Goal: Submit feedback/report problem: Leave review/rating

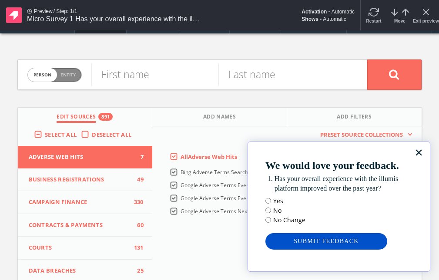
click at [316, 137] on span "Preset Source Collections" at bounding box center [361, 135] width 91 height 9
click at [347, 202] on div "Yes No No Change" at bounding box center [338, 211] width 147 height 28
click at [287, 197] on span "Yes" at bounding box center [285, 201] width 40 height 9
click at [424, 15] on icon "x" at bounding box center [426, 12] width 10 height 10
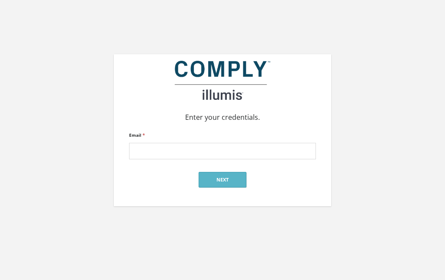
type input "[EMAIL_ADDRESS][DOMAIN_NAME]"
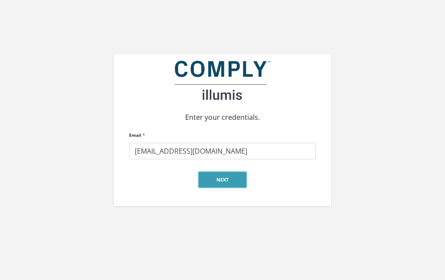
click at [222, 176] on button "Next" at bounding box center [223, 180] width 48 height 16
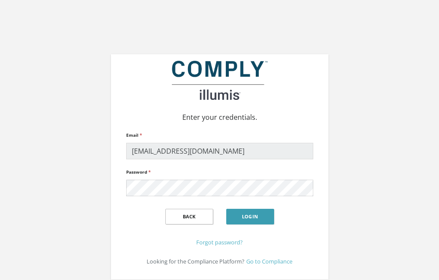
drag, startPoint x: 260, startPoint y: 225, endPoint x: 258, endPoint y: 219, distance: 6.3
click at [260, 224] on div "Back Login" at bounding box center [219, 217] width 187 height 27
click at [258, 218] on button "Login" at bounding box center [250, 217] width 48 height 16
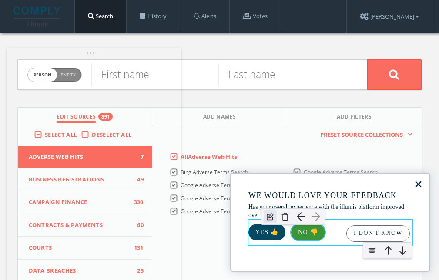
click at [269, 219] on img "button" at bounding box center [270, 216] width 13 height 13
click at [286, 216] on img "button" at bounding box center [284, 216] width 13 height 13
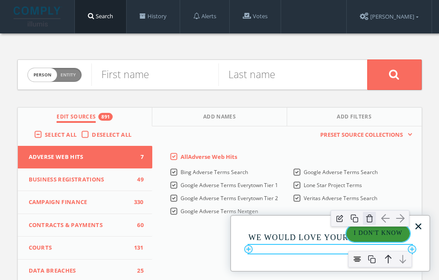
click at [371, 217] on img "button" at bounding box center [369, 218] width 13 height 13
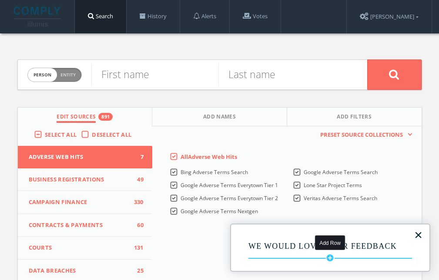
click at [326, 257] on div "Add Row" at bounding box center [330, 258] width 9 height 9
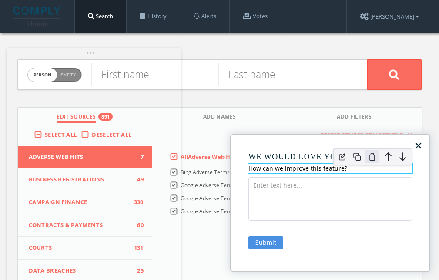
click at [374, 159] on img at bounding box center [371, 156] width 13 height 13
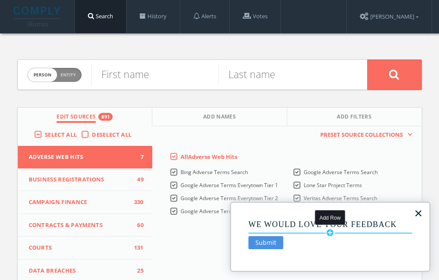
click at [328, 234] on div "Add Row" at bounding box center [330, 233] width 9 height 9
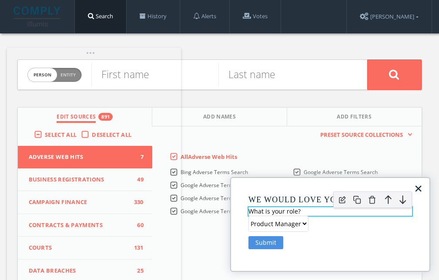
click at [284, 210] on p "What is your role?" at bounding box center [330, 211] width 164 height 9
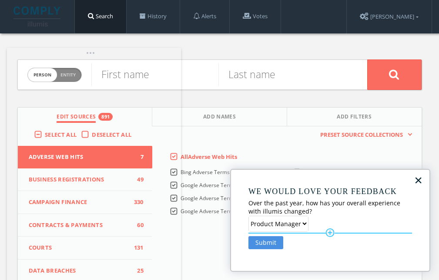
click at [319, 233] on hr at bounding box center [330, 233] width 164 height 1
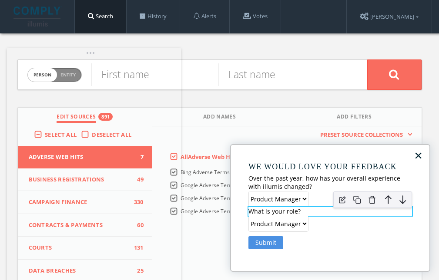
click at [266, 210] on p "What is your role?" at bounding box center [330, 211] width 164 height 9
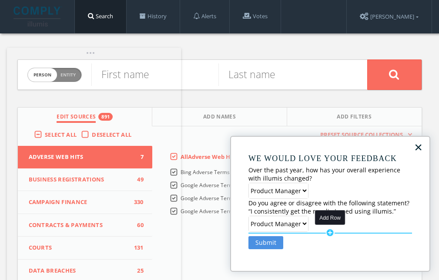
click at [329, 234] on div "Add Row" at bounding box center [330, 233] width 9 height 9
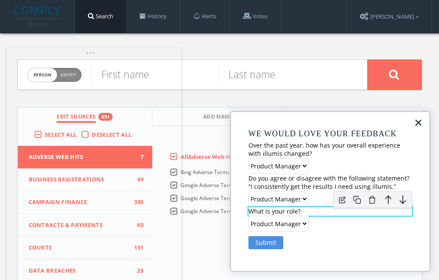
click at [290, 212] on p "What is your role?" at bounding box center [330, 211] width 164 height 9
click at [282, 210] on p "What is your role?" at bounding box center [330, 211] width 164 height 9
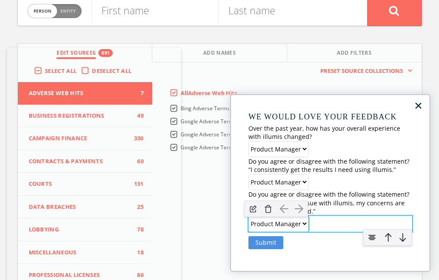
scroll to position [87, 0]
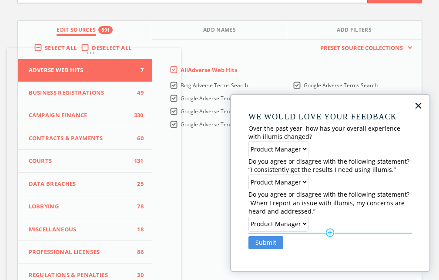
click at [309, 234] on hr at bounding box center [330, 233] width 164 height 1
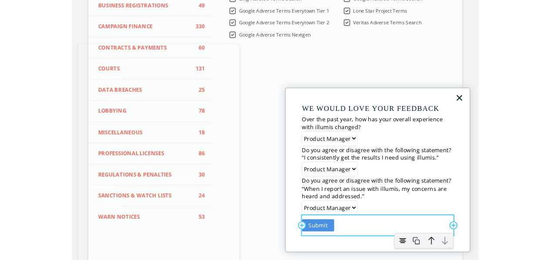
scroll to position [130, 0]
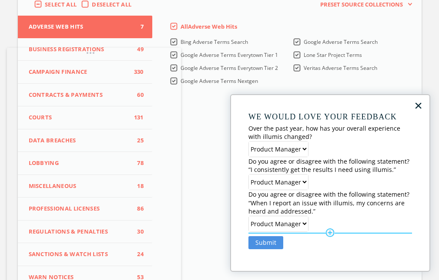
click at [297, 234] on hr at bounding box center [330, 233] width 164 height 1
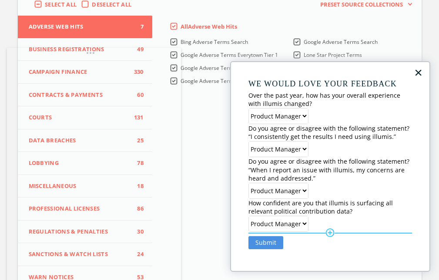
click at [315, 233] on hr at bounding box center [330, 233] width 164 height 1
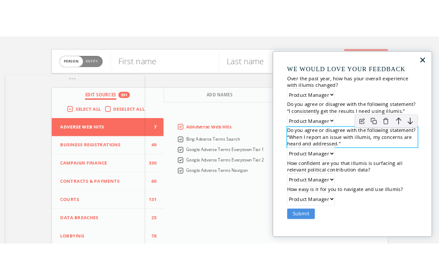
scroll to position [0, 0]
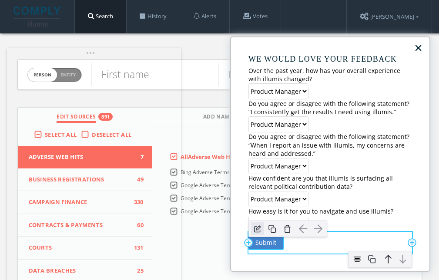
click at [259, 229] on img "button" at bounding box center [257, 229] width 13 height 13
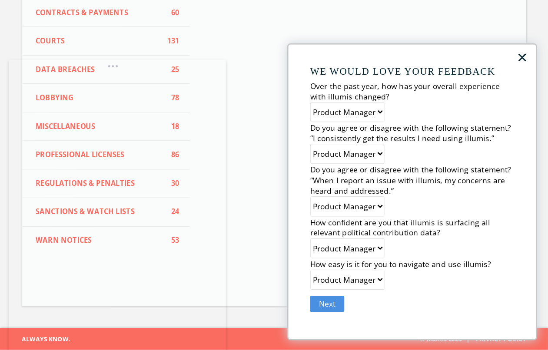
scroll to position [147, 0]
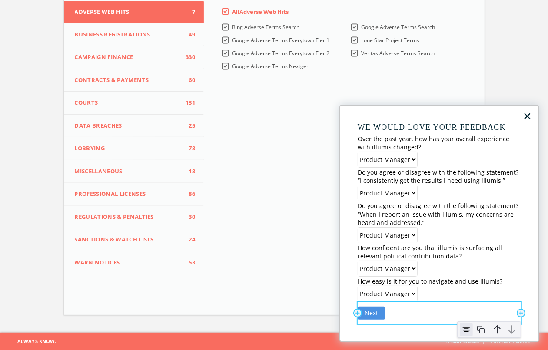
click at [445, 280] on img at bounding box center [466, 330] width 13 height 13
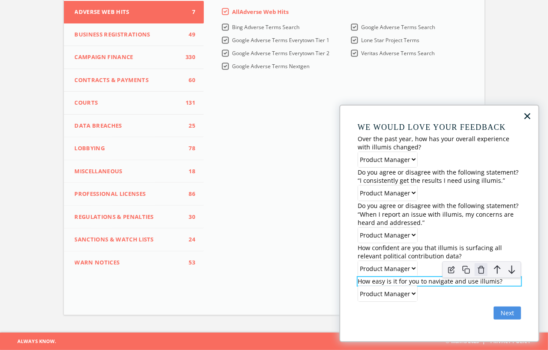
click at [445, 273] on img at bounding box center [481, 270] width 13 height 13
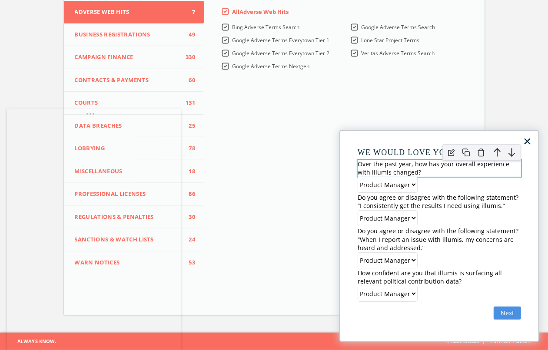
click at [388, 168] on p "Over the past year, how has your overall experience with illumis changed?" at bounding box center [440, 168] width 164 height 17
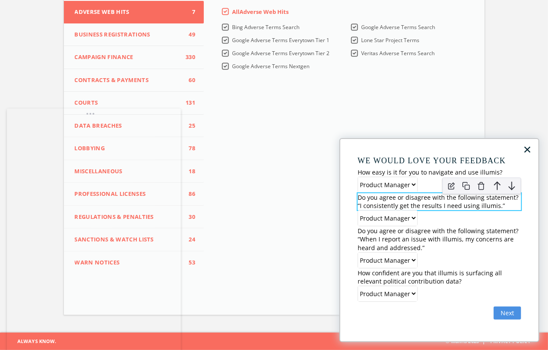
click at [429, 204] on p "Do you agree or disagree with the following statement? “I consistently get the …" at bounding box center [440, 202] width 164 height 17
click at [411, 201] on p "Do you agree or disagree with the following statement? “I consistently get the …" at bounding box center [440, 202] width 164 height 17
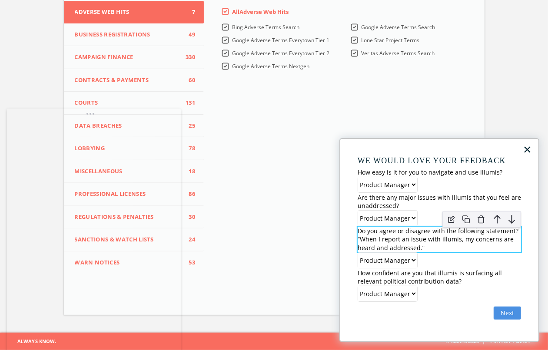
click at [358, 233] on p "Do you agree or disagree with the following statement? “When I report an issue …" at bounding box center [440, 240] width 164 height 26
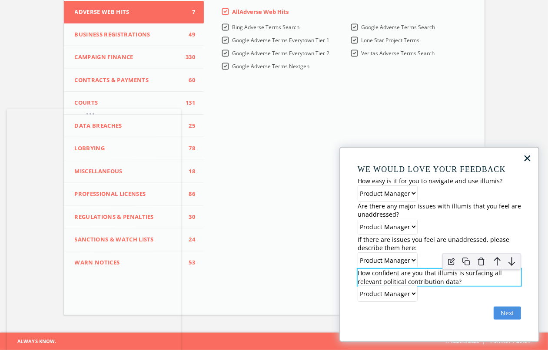
click at [424, 274] on p "How confident are you that illumis is surfacing all relevant political contribu…" at bounding box center [440, 277] width 164 height 17
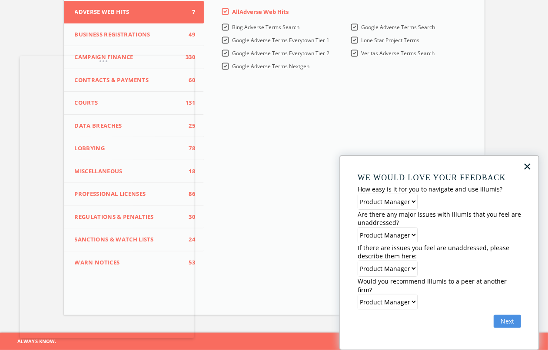
drag, startPoint x: 249, startPoint y: 107, endPoint x: 97, endPoint y: 65, distance: 157.7
click at [97, 65] on div at bounding box center [274, 103] width 548 height 496
click at [97, 66] on body "Search History Alerts Votes Brent Peasle Edit Profile Change Password Security …" at bounding box center [274, 94] width 548 height 478
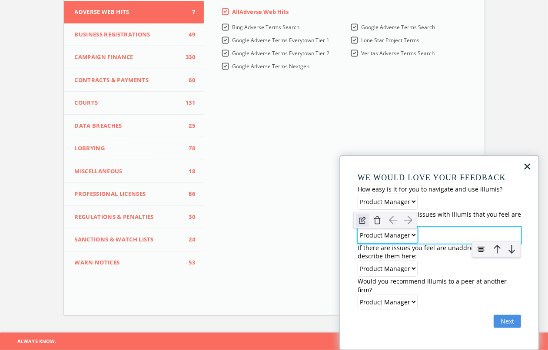
click at [364, 222] on img at bounding box center [362, 220] width 13 height 13
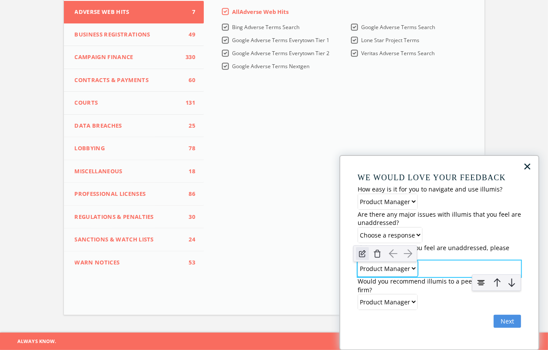
click at [362, 253] on img at bounding box center [362, 253] width 13 height 13
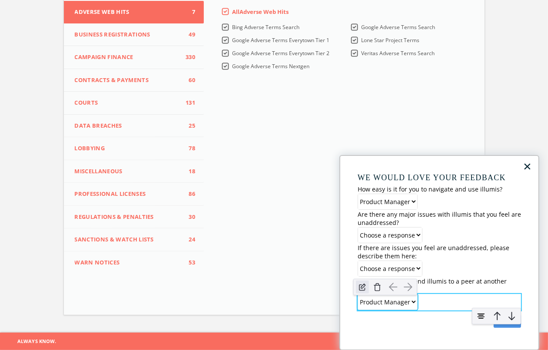
click at [365, 280] on img at bounding box center [362, 287] width 13 height 13
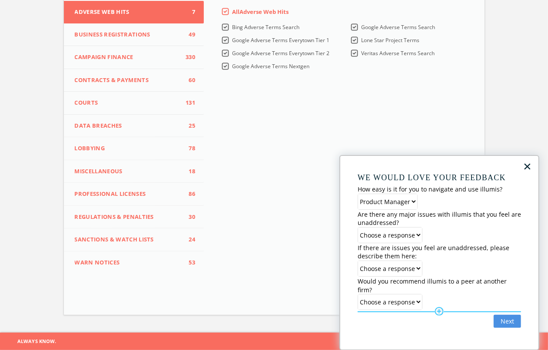
click at [416, 280] on hr at bounding box center [440, 312] width 164 height 1
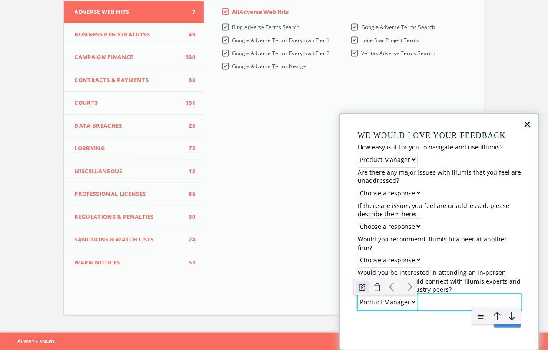
click at [362, 280] on img at bounding box center [362, 287] width 13 height 13
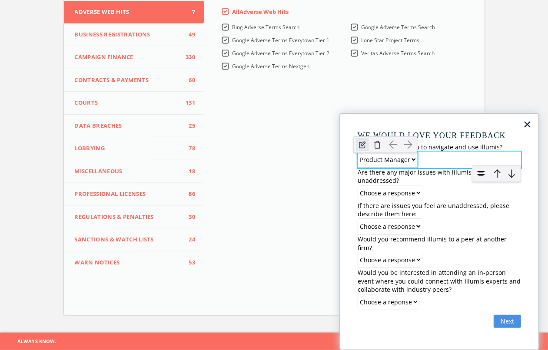
click at [362, 146] on img at bounding box center [362, 144] width 13 height 13
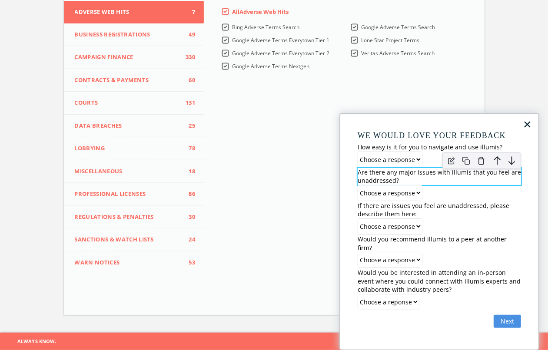
click at [439, 171] on div at bounding box center [481, 160] width 87 height 25
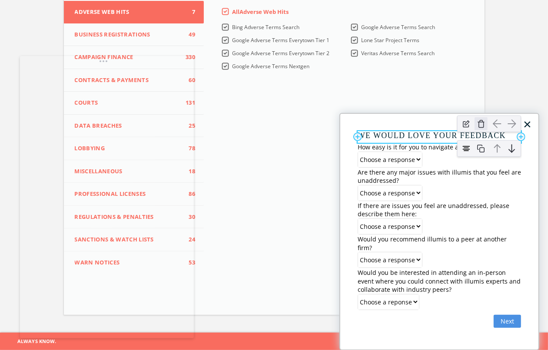
click at [445, 125] on img at bounding box center [481, 123] width 13 height 13
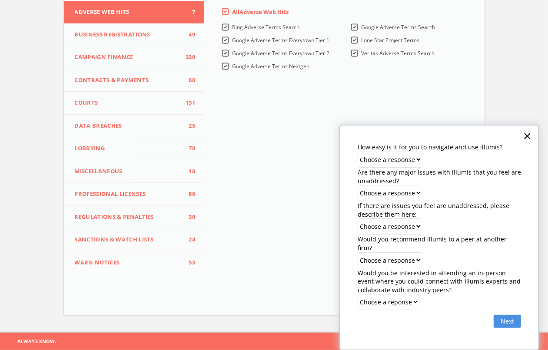
click at [431, 135] on div "× Add Row How easy is it for you to navigate and use illumis? Add Row Choose a …" at bounding box center [440, 238] width 200 height 226
click at [429, 144] on hr at bounding box center [440, 144] width 164 height 1
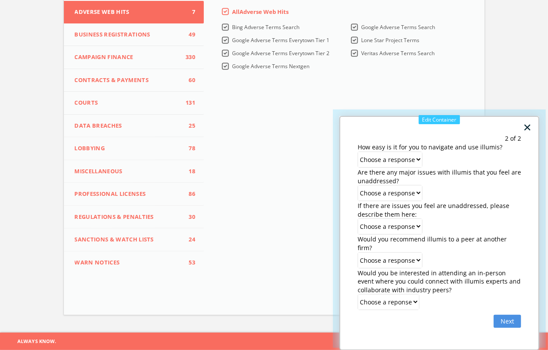
click at [428, 111] on div at bounding box center [440, 222] width 226 height 239
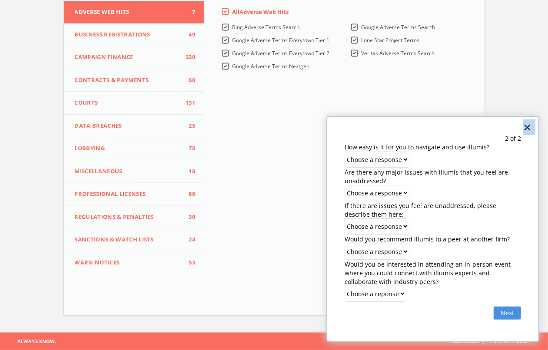
click at [438, 116] on div "× Add Row 2 of 2 Add Column Add Column Add Row How easy is it for you to naviga…" at bounding box center [433, 229] width 213 height 226
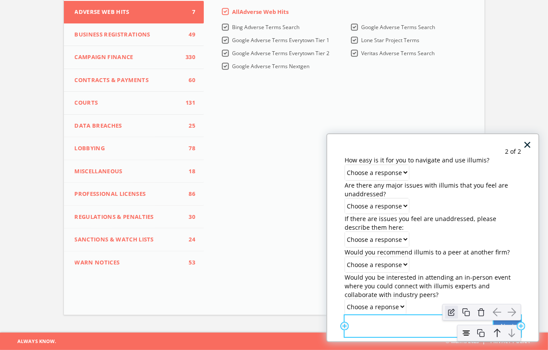
click at [445, 280] on img "button" at bounding box center [451, 312] width 13 height 13
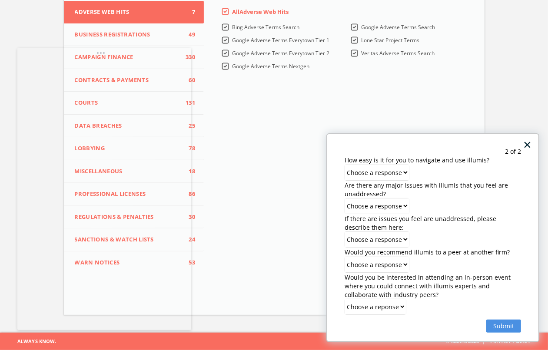
click at [102, 53] on div at bounding box center [274, 103] width 548 height 496
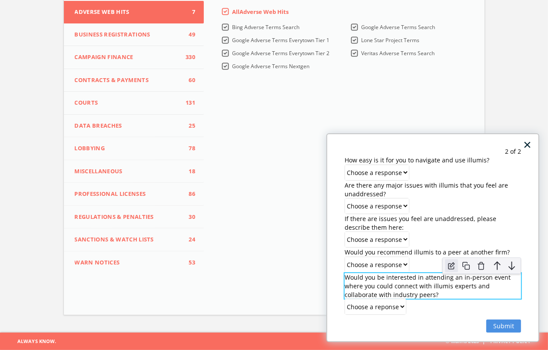
click at [445, 266] on img at bounding box center [451, 266] width 13 height 13
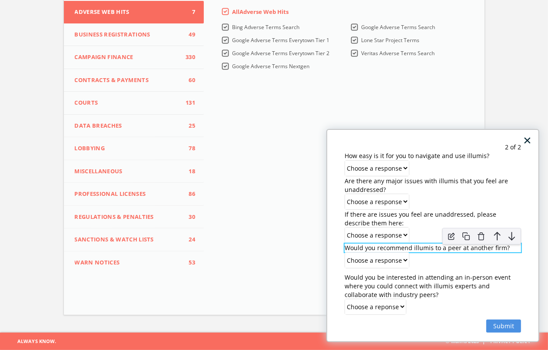
click at [429, 248] on p "Would you recommend illumis to a peer at another firm?" at bounding box center [433, 248] width 177 height 9
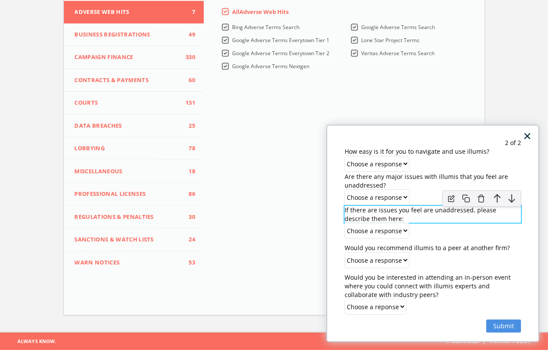
click at [357, 214] on p "If there are issues you feel are unaddressed, please describe them here:" at bounding box center [433, 214] width 177 height 17
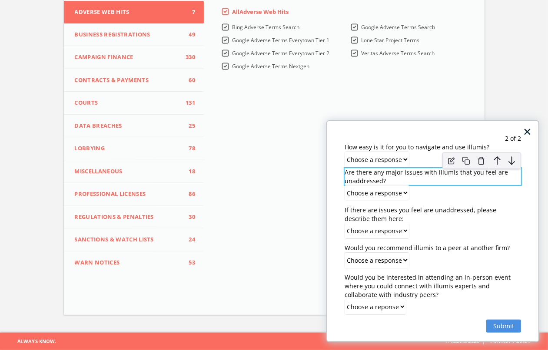
click at [355, 175] on p "Are there any major issues with illumis that you feel are unaddressed?" at bounding box center [433, 176] width 177 height 17
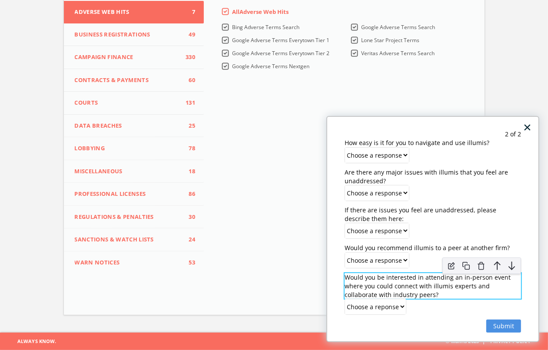
click at [363, 280] on p "Would you be interested in attending an in-person event where you could connect…" at bounding box center [433, 287] width 177 height 26
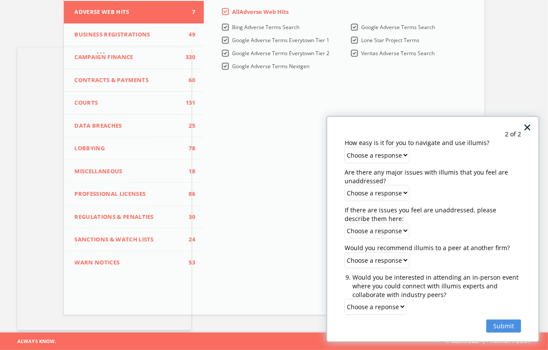
click at [349, 242] on div "× Add Row 2 of 2 Add Column Add Column Add Row How easy is it for you to naviga…" at bounding box center [433, 229] width 213 height 227
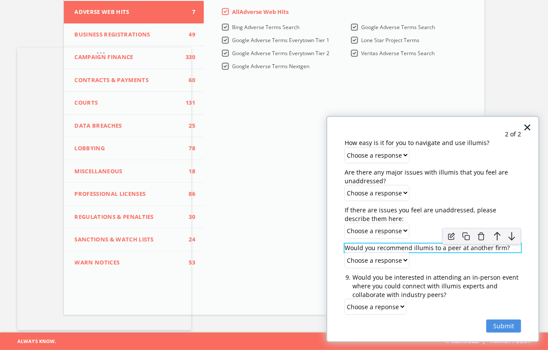
click at [347, 246] on p "Would you recommend illumis to a peer at another firm?" at bounding box center [433, 248] width 177 height 9
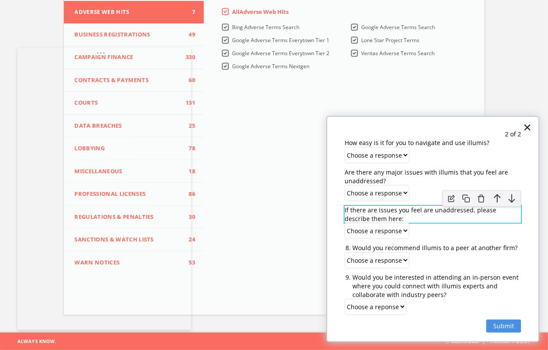
click at [429, 212] on p "If there are issues you feel are unaddressed, please describe them here:" at bounding box center [433, 214] width 177 height 17
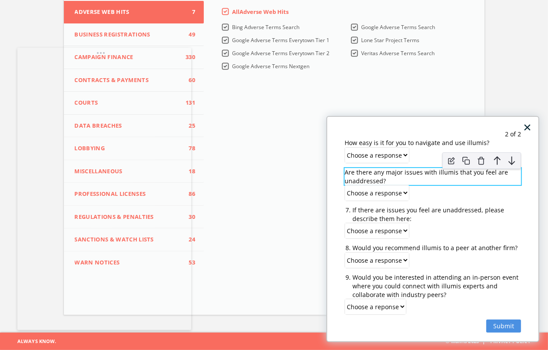
click at [349, 177] on p "Are there any major issues with illumis that you feel are unaddressed?" at bounding box center [433, 176] width 177 height 17
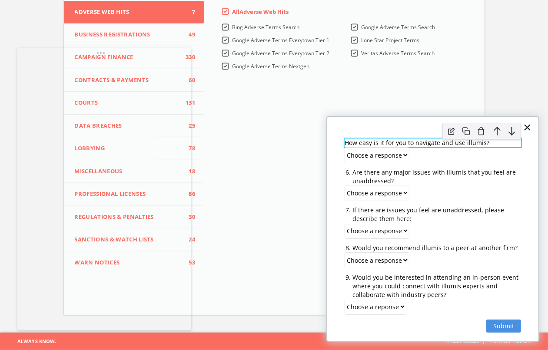
click at [417, 142] on p "How easy is it for you to navigate and use illumis?" at bounding box center [433, 143] width 177 height 9
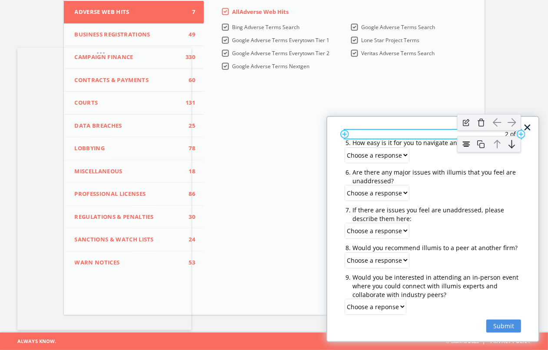
click at [445, 130] on div at bounding box center [489, 122] width 64 height 17
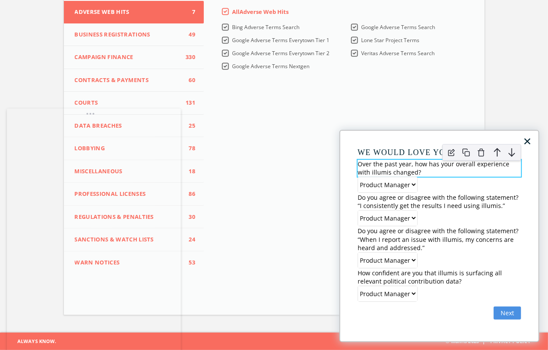
click at [371, 164] on p "Over the past year, how has your overall experience with illumis changed?" at bounding box center [440, 168] width 164 height 17
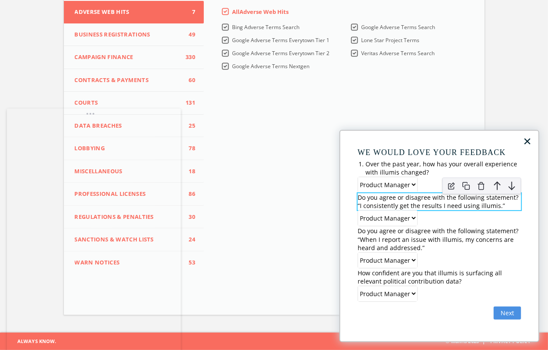
click at [358, 197] on p "Do you agree or disagree with the following statement? “I consistently get the …" at bounding box center [440, 202] width 164 height 17
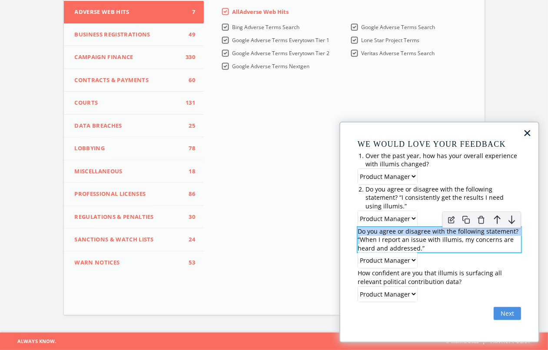
click at [359, 235] on p "Do you agree or disagree with the following statement? “When I report an issue …" at bounding box center [440, 240] width 164 height 26
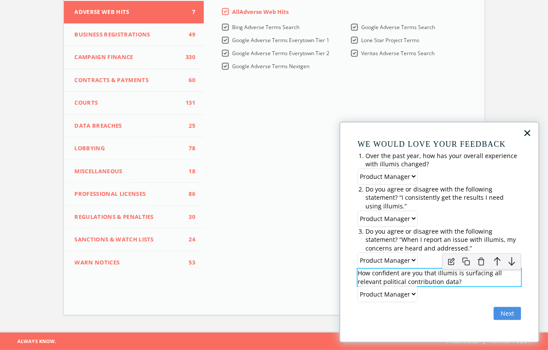
click at [377, 275] on p "How confident are you that illumis is surfacing all relevant political contribu…" at bounding box center [440, 277] width 164 height 17
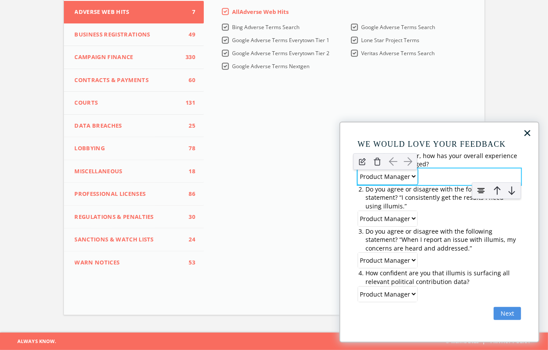
click at [386, 175] on select "Product Manager Designer Developer" at bounding box center [387, 176] width 59 height 15
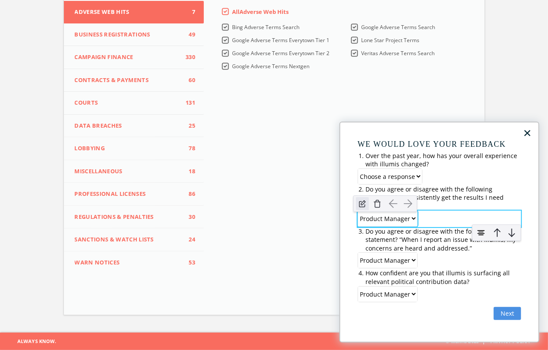
click at [365, 207] on img at bounding box center [362, 203] width 13 height 13
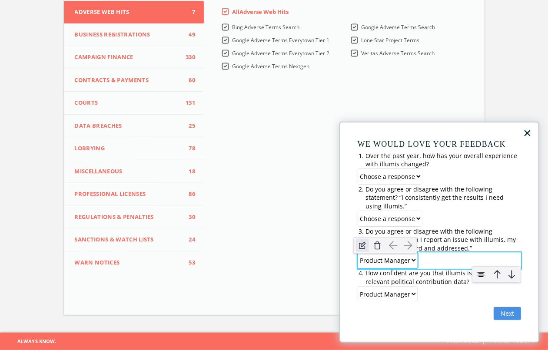
click at [358, 246] on img at bounding box center [362, 245] width 13 height 13
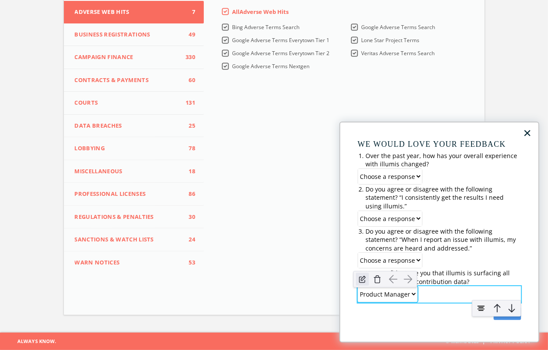
click at [359, 280] on img at bounding box center [362, 279] width 13 height 13
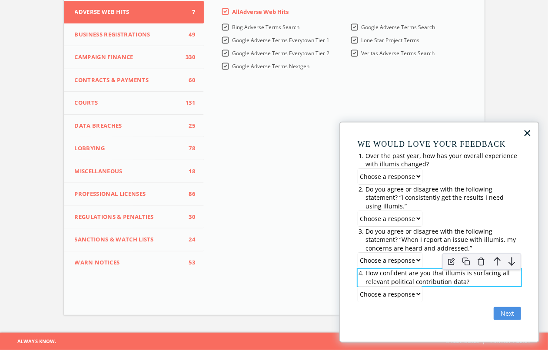
click at [391, 275] on li "How confident are you that illumis is surfacing all relevant political contribu…" at bounding box center [444, 277] width 156 height 17
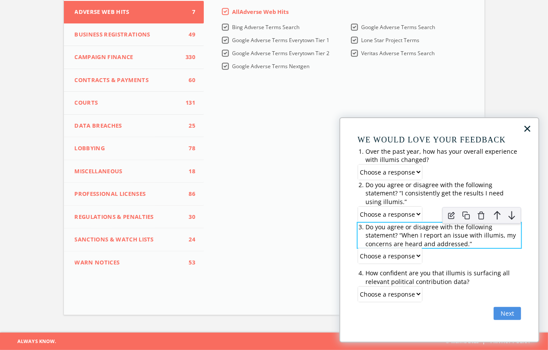
click at [381, 227] on li "Do you agree or disagree with the following statement? “When I report an issue …" at bounding box center [444, 236] width 156 height 26
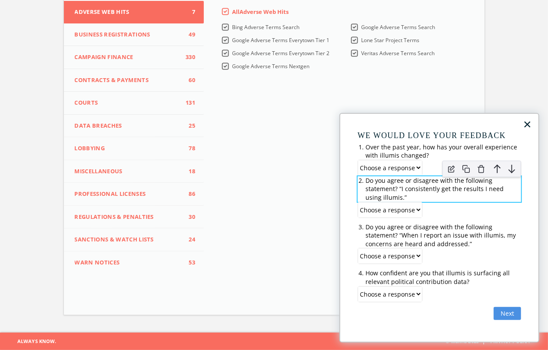
click at [423, 185] on li "Do you agree or disagree with the following statement? “I consistently get the …" at bounding box center [444, 190] width 156 height 26
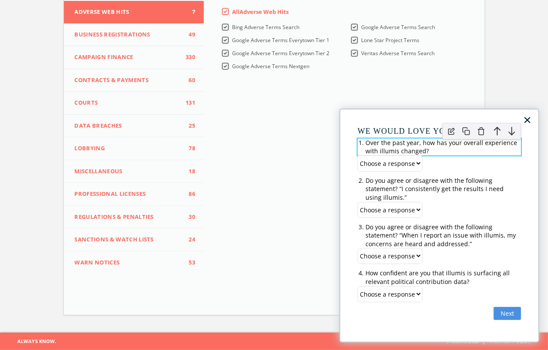
click at [422, 144] on li "Over the past year, how has your overall experience with illumis changed?" at bounding box center [444, 147] width 156 height 17
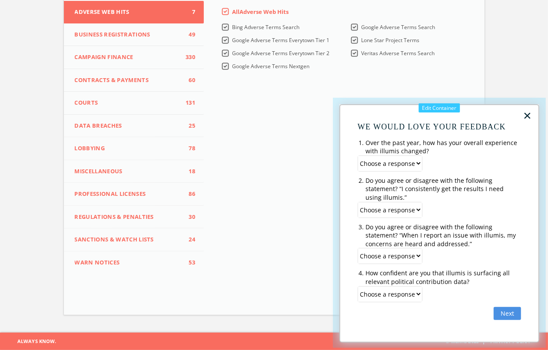
click at [439, 100] on div at bounding box center [440, 216] width 226 height 250
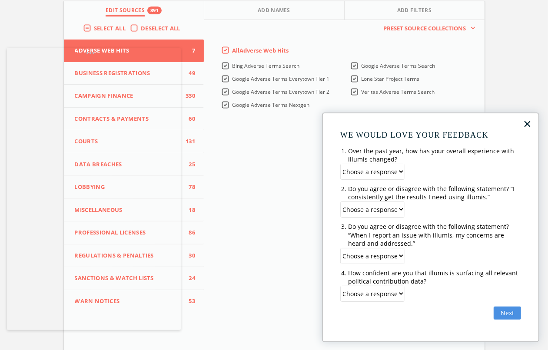
scroll to position [109, 0]
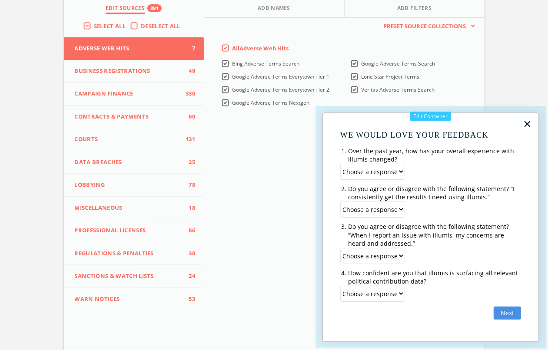
click at [442, 105] on div at bounding box center [431, 221] width 244 height 242
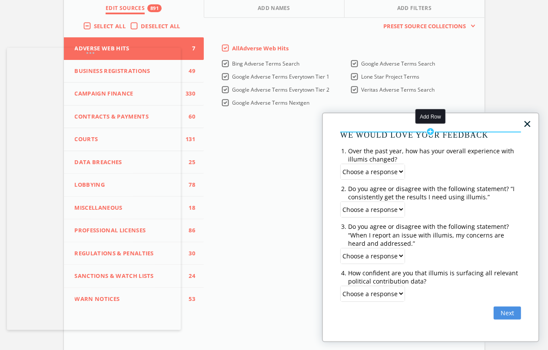
click at [432, 129] on div "Add Row" at bounding box center [431, 131] width 9 height 9
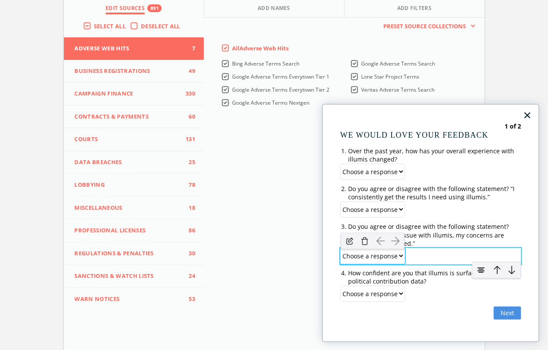
click at [376, 257] on select "Choose a response Designer Developer" at bounding box center [373, 256] width 64 height 15
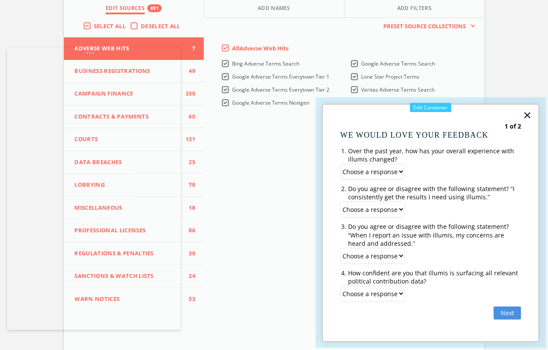
click at [421, 97] on div at bounding box center [431, 216] width 244 height 251
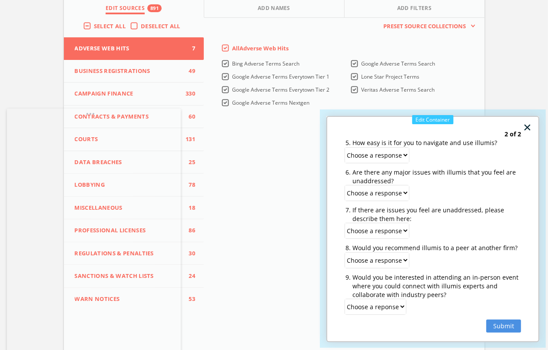
click at [423, 112] on div at bounding box center [433, 222] width 239 height 239
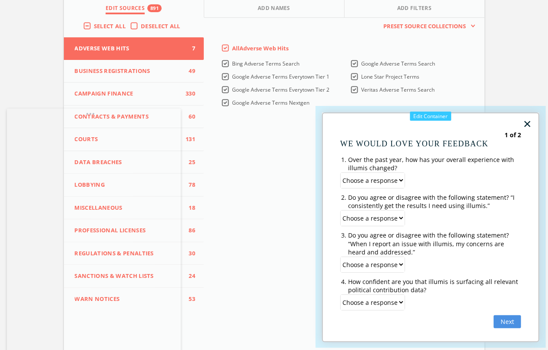
click at [445, 111] on div at bounding box center [431, 221] width 244 height 242
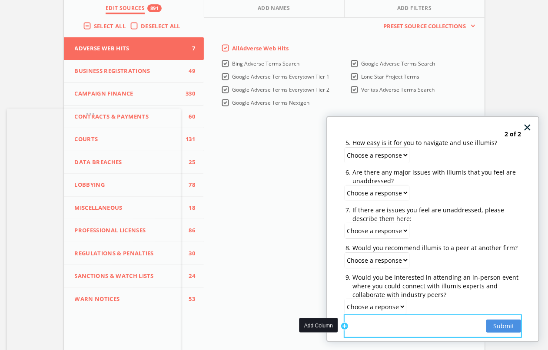
click at [342, 280] on div "Add Column" at bounding box center [344, 326] width 9 height 9
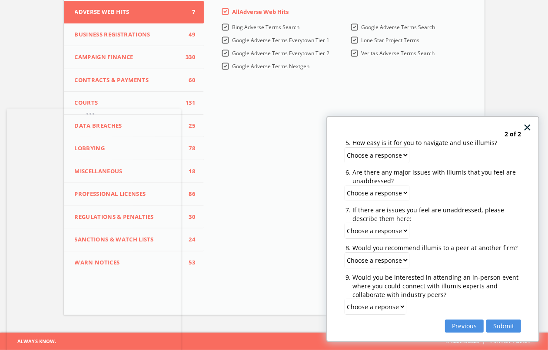
scroll to position [92, 0]
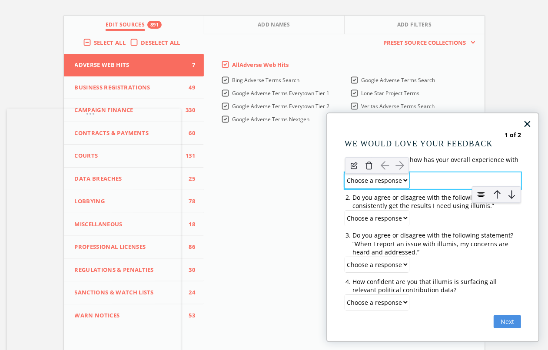
click at [404, 177] on div at bounding box center [377, 165] width 73 height 25
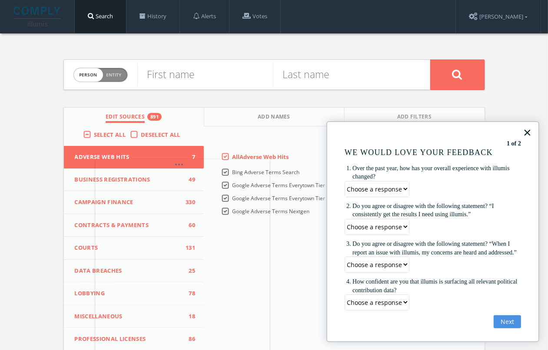
drag, startPoint x: 82, startPoint y: 53, endPoint x: 171, endPoint y: 165, distance: 143.0
click at [171, 165] on body "Search History Alerts Votes Brent Peasle Edit Profile Change Password Security …" at bounding box center [274, 239] width 548 height 478
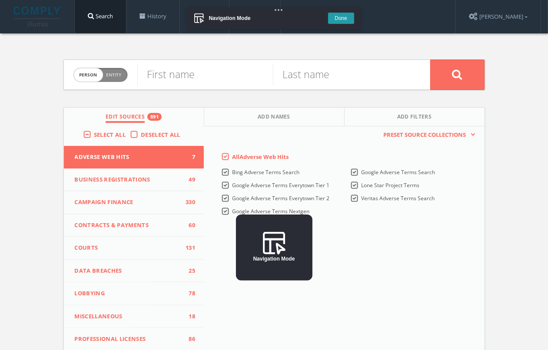
click at [40, 14] on img at bounding box center [37, 17] width 49 height 20
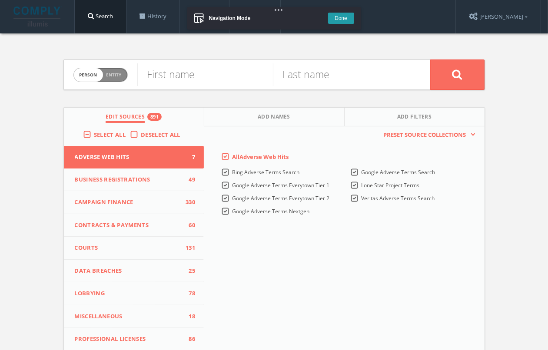
click at [33, 14] on img at bounding box center [37, 17] width 49 height 20
click at [157, 16] on link "History" at bounding box center [153, 16] width 53 height 33
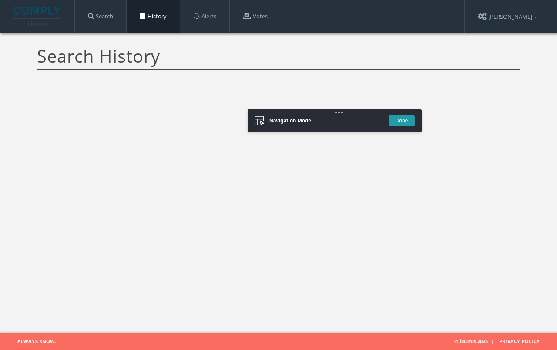
drag, startPoint x: 203, startPoint y: 22, endPoint x: 260, endPoint y: 124, distance: 116.8
click at [260, 124] on body "Search History Alerts Votes Brent Peasle Edit Profile Change Password Security …" at bounding box center [278, 166] width 557 height 333
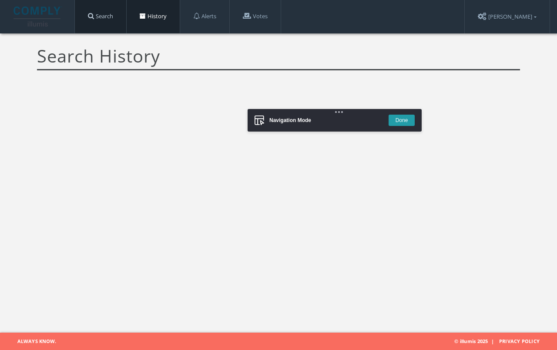
click at [96, 26] on link "Search" at bounding box center [100, 16] width 51 height 33
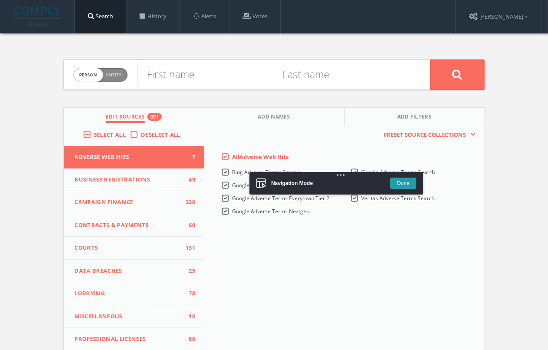
drag, startPoint x: 290, startPoint y: 126, endPoint x: 293, endPoint y: 185, distance: 58.8
click at [293, 185] on body "Search History Alerts Votes Brent Peasle Edit Profile Change Password Security …" at bounding box center [274, 239] width 548 height 478
click at [114, 70] on span "Person Entity" at bounding box center [100, 74] width 53 height 13
checkbox input "true"
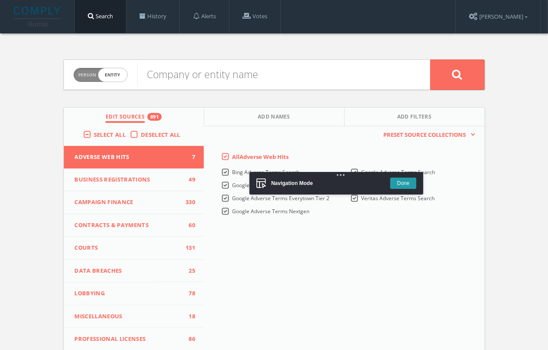
click at [99, 67] on div "Person Entity entity" at bounding box center [100, 75] width 54 height 30
click at [514, 18] on link "[PERSON_NAME]" at bounding box center [498, 16] width 85 height 33
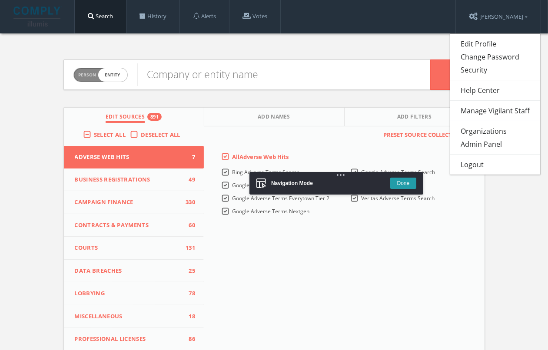
click at [233, 52] on div "Person Entity entity Company or entity name Edit Sources 891 Add Names Add Filt…" at bounding box center [274, 255] width 435 height 445
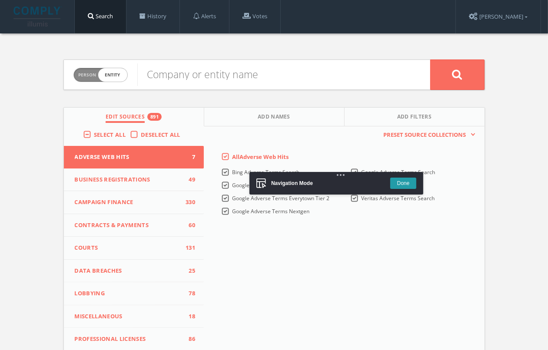
click at [45, 17] on img at bounding box center [37, 17] width 49 height 20
click at [403, 181] on button "Done" at bounding box center [404, 183] width 26 height 11
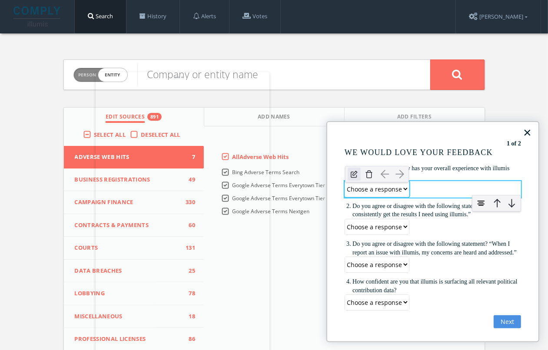
click at [357, 175] on img at bounding box center [354, 174] width 13 height 13
click at [364, 187] on select "Choose a response Significantly Improved Somewhat Improved No change Somewhat W…" at bounding box center [382, 189] width 75 height 15
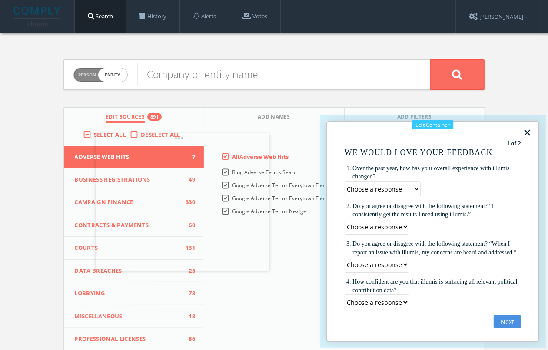
click at [433, 116] on div at bounding box center [433, 225] width 239 height 234
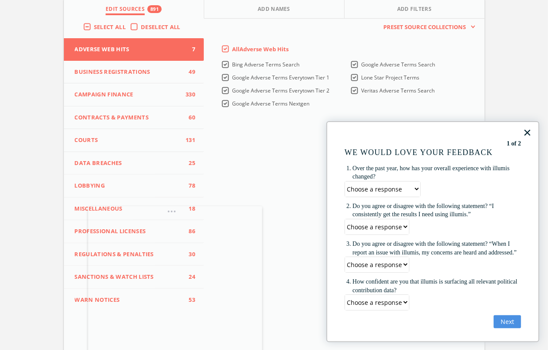
scroll to position [109, 0]
click at [220, 115] on div at bounding box center [274, 139] width 548 height 496
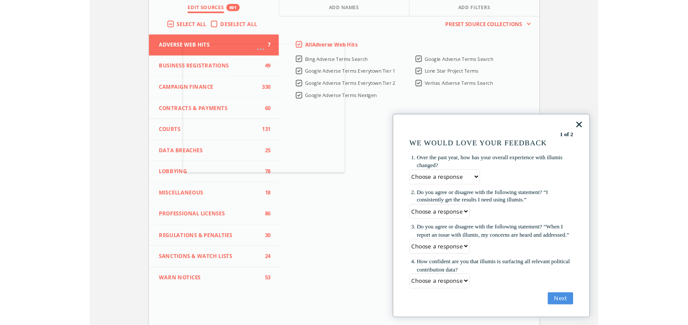
scroll to position [108, 0]
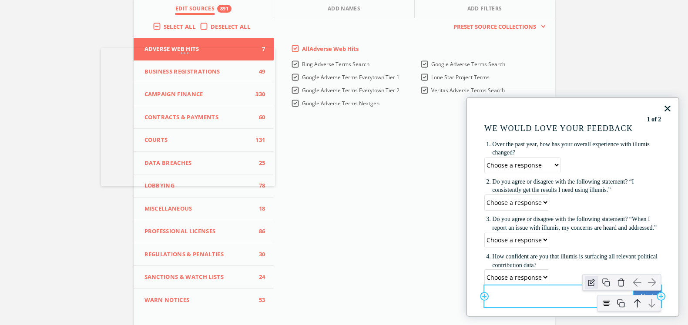
click at [594, 280] on img "button" at bounding box center [590, 282] width 13 height 13
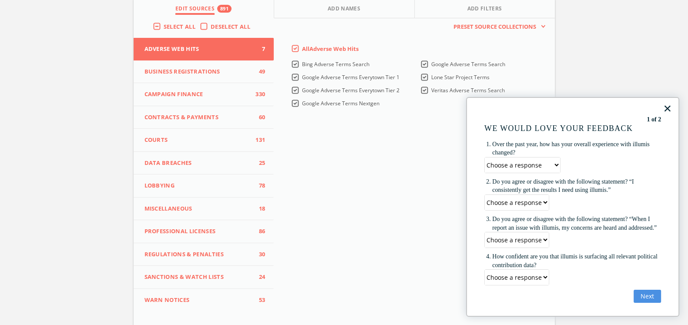
click at [567, 70] on div "Person Entity entity Company or entity name Edit Sources 891 Add Names Add Filt…" at bounding box center [344, 147] width 688 height 445
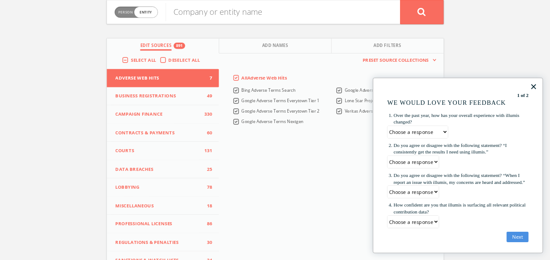
scroll to position [0, 0]
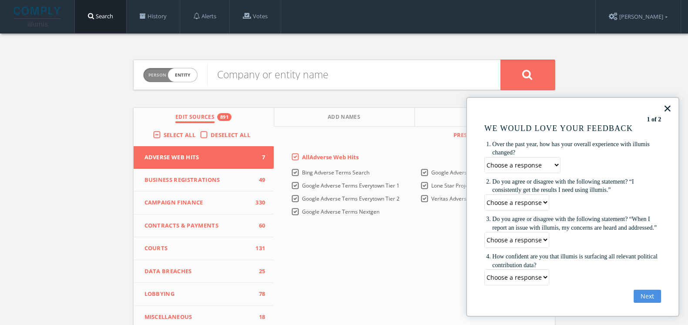
drag, startPoint x: 401, startPoint y: 131, endPoint x: 406, endPoint y: 131, distance: 5.7
click at [401, 130] on div "This creates a new collection with the currently selected sources. Preset Sourc…" at bounding box center [414, 137] width 280 height 20
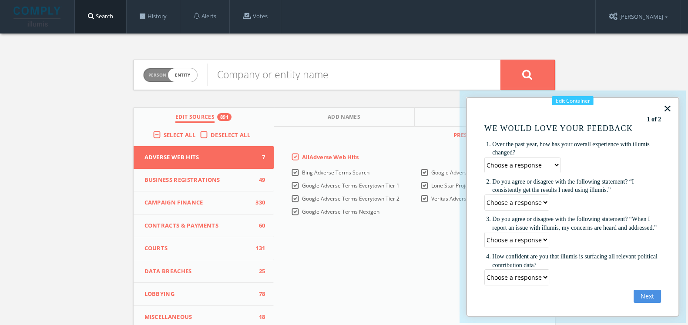
click at [576, 89] on div at bounding box center [572, 200] width 239 height 232
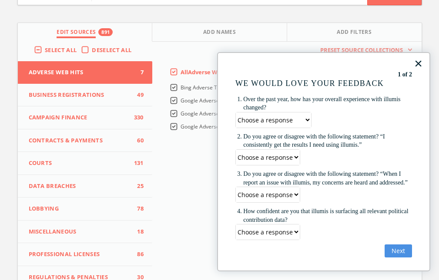
scroll to position [41, 0]
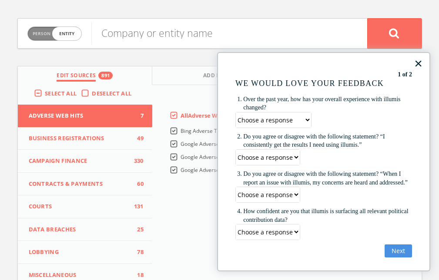
click at [320, 53] on div "× Add Row 1 of 2 Add Column Add Column Add Row We would love your feedback Add …" at bounding box center [323, 162] width 213 height 220
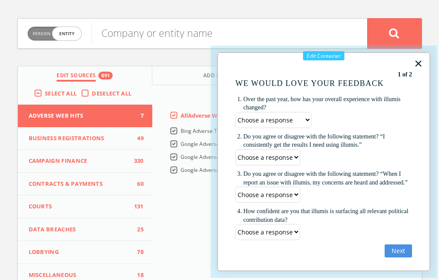
click at [323, 51] on div at bounding box center [323, 155] width 239 height 233
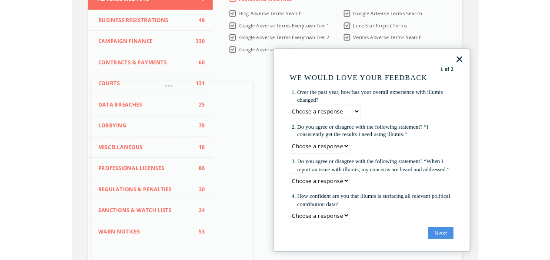
scroll to position [0, 0]
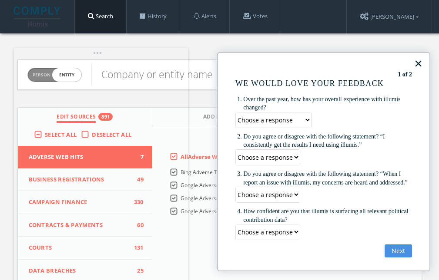
click at [128, 61] on div at bounding box center [219, 248] width 439 height 496
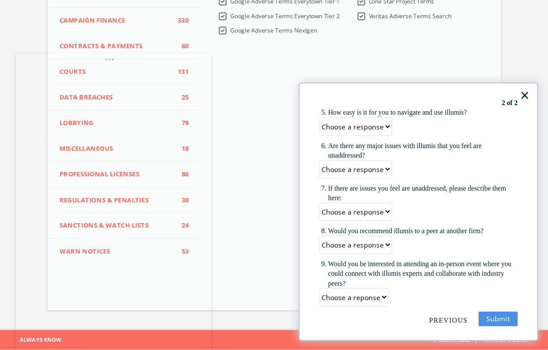
scroll to position [147, 0]
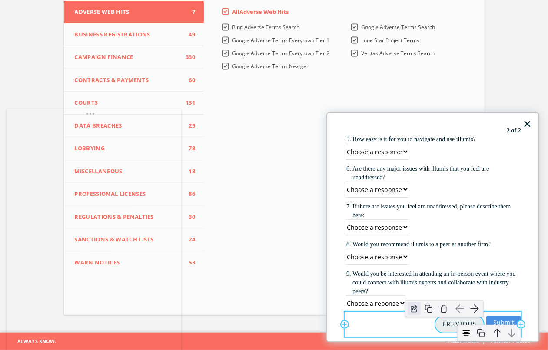
click at [415, 308] on img "button" at bounding box center [414, 309] width 13 height 13
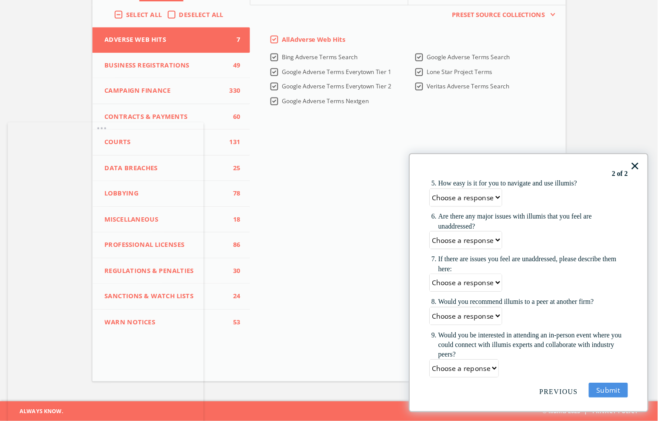
scroll to position [78, 0]
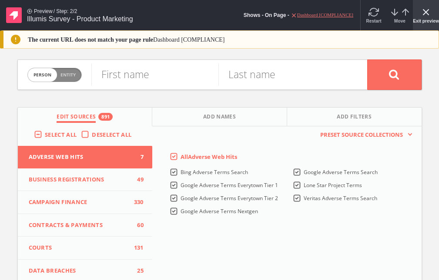
click at [421, 11] on icon "x" at bounding box center [426, 12] width 10 height 10
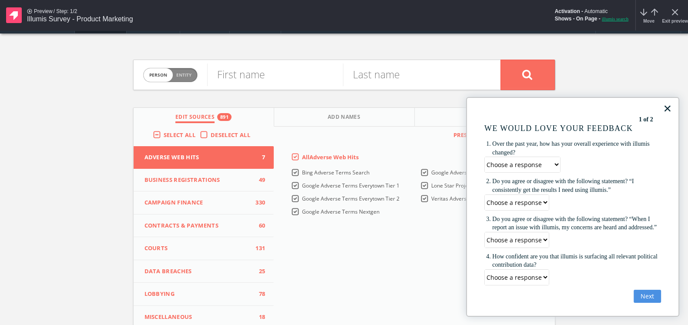
click at [97, 116] on div "Person Entity person First name Last name Edit Sources 891 Add Names Add Filter…" at bounding box center [344, 255] width 688 height 445
click at [556, 296] on button "Next" at bounding box center [646, 296] width 27 height 13
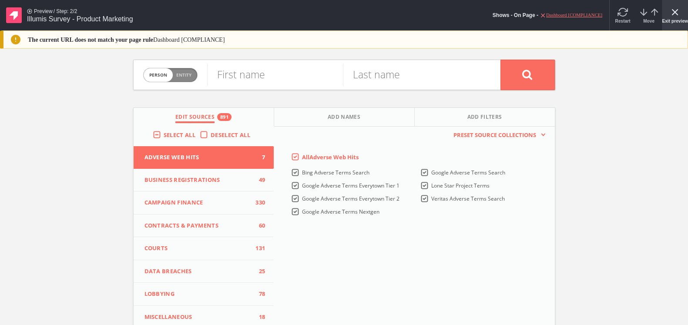
click at [556, 25] on div "Exit preview" at bounding box center [674, 15] width 26 height 30
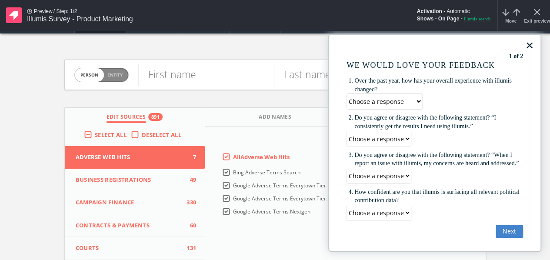
click at [511, 232] on button "Next" at bounding box center [509, 231] width 27 height 13
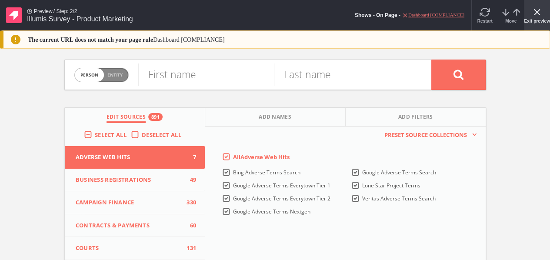
click at [534, 17] on div "Exit preview" at bounding box center [537, 15] width 26 height 30
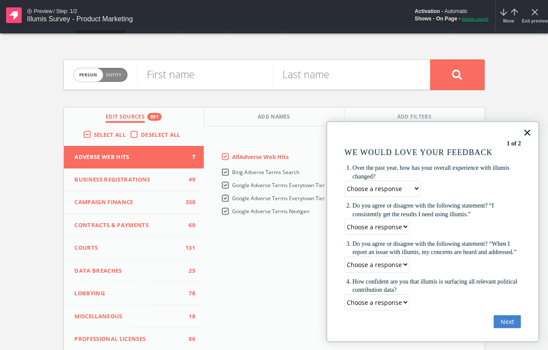
click at [517, 322] on button "Next" at bounding box center [507, 322] width 27 height 13
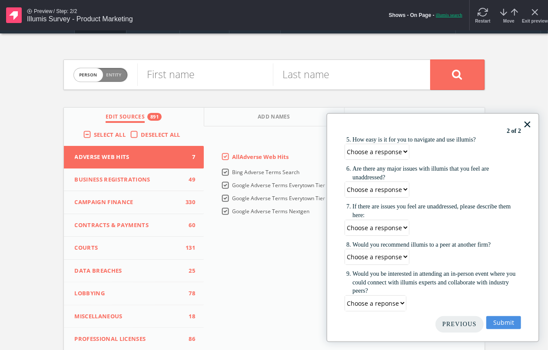
click at [464, 322] on button "Previous" at bounding box center [460, 325] width 48 height 17
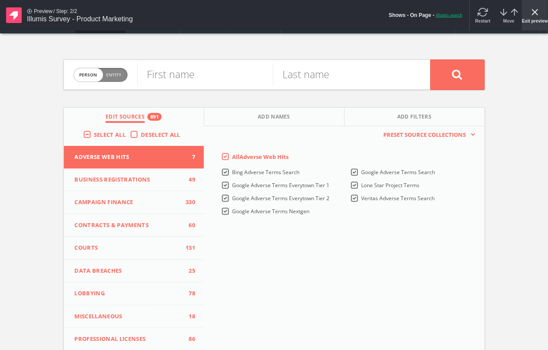
click at [536, 14] on icon "x" at bounding box center [535, 12] width 10 height 10
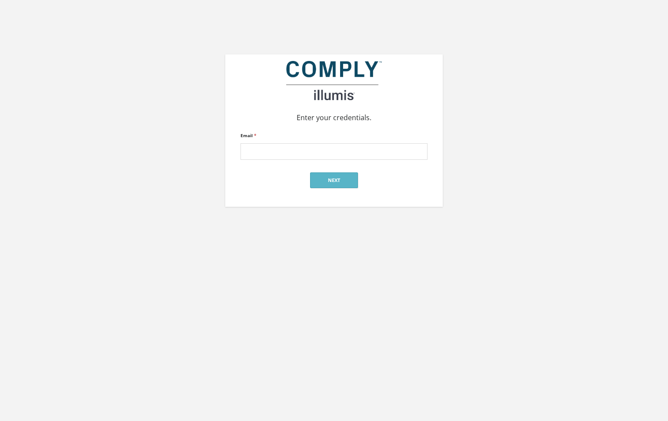
type input "[EMAIL_ADDRESS][DOMAIN_NAME]"
click at [350, 182] on button "Next" at bounding box center [334, 180] width 48 height 16
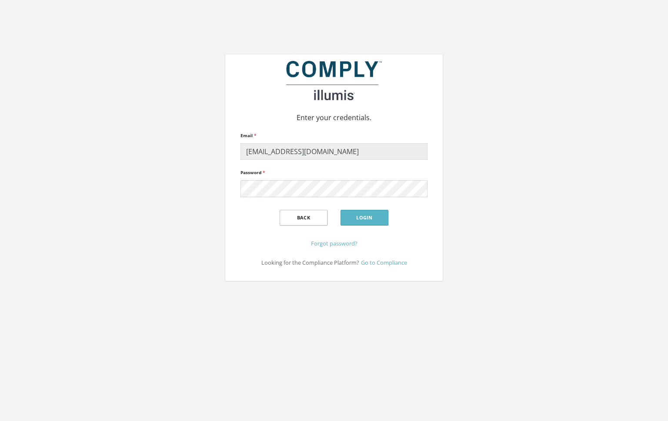
click at [353, 208] on div "Back Login" at bounding box center [333, 217] width 187 height 27
click at [354, 218] on button "Login" at bounding box center [364, 218] width 48 height 16
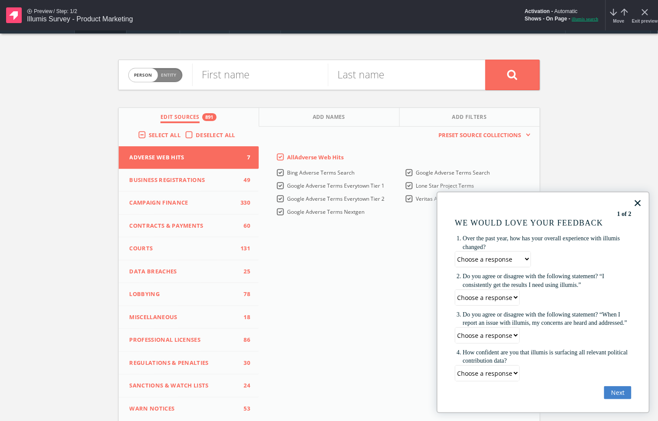
click at [613, 391] on button "Next" at bounding box center [617, 392] width 27 height 13
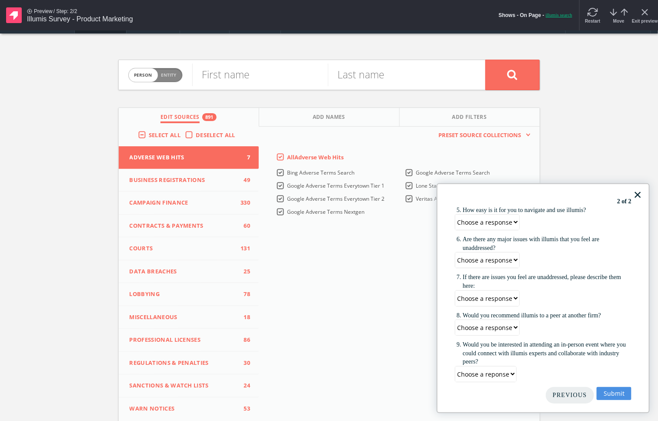
click at [569, 393] on button "Previous" at bounding box center [570, 395] width 48 height 17
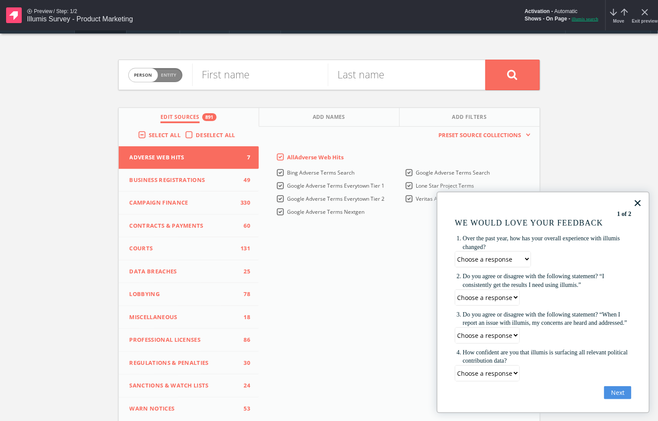
click at [512, 257] on select "Choose a response Significantly Improved Somewhat Improved No change Somewhat W…" at bounding box center [492, 258] width 75 height 15
click at [530, 247] on li "Over the past year, how has your overall experience with illumis changed?" at bounding box center [547, 242] width 169 height 17
click at [515, 258] on select "Choose a response Significantly Improved Somewhat Improved No change Somewhat W…" at bounding box center [492, 258] width 75 height 15
